Goal: Navigation & Orientation: Find specific page/section

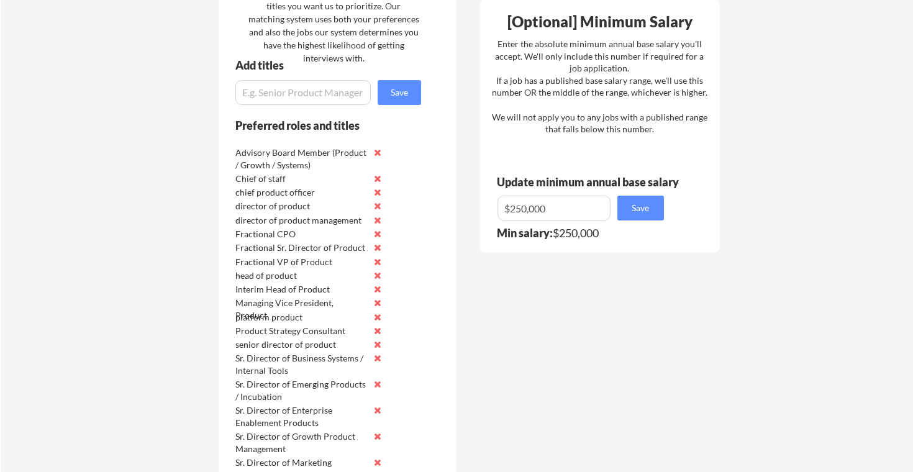
scroll to position [731, 0]
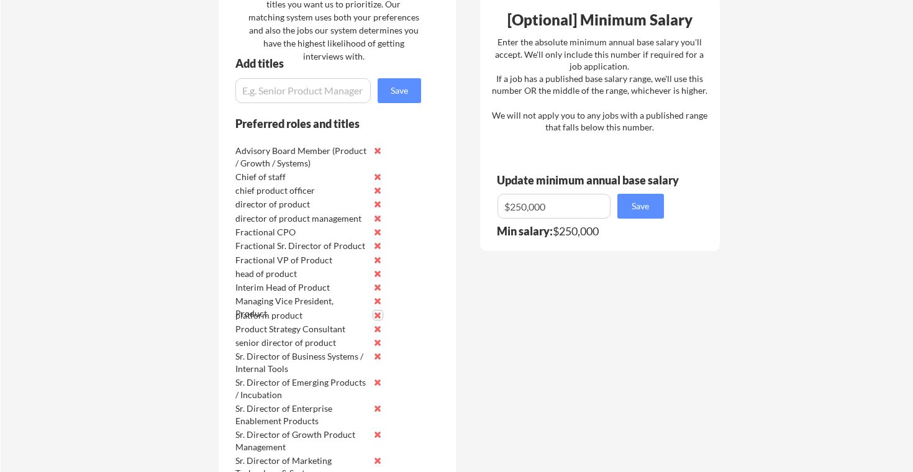
click at [378, 316] on button at bounding box center [377, 315] width 9 height 9
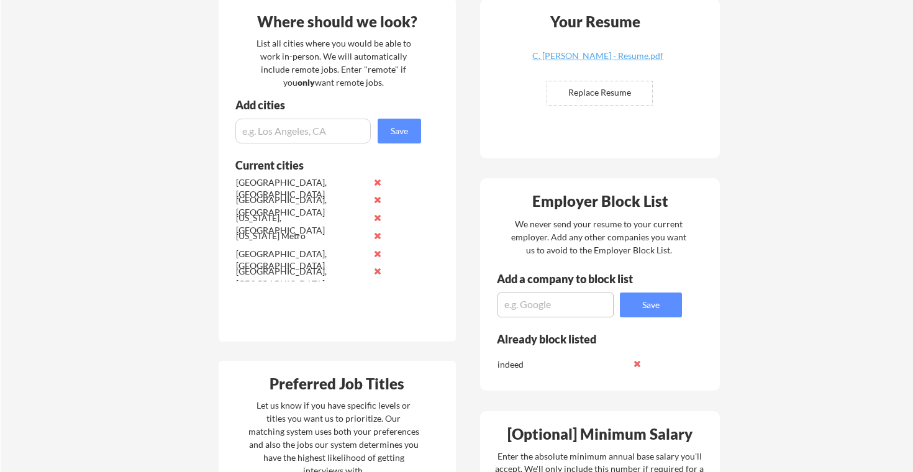
scroll to position [0, 0]
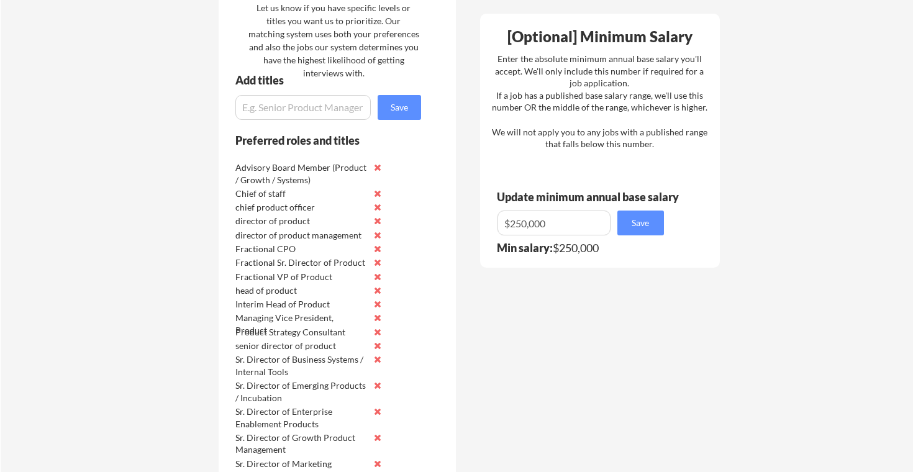
scroll to position [720, 0]
